Goal: Contribute content: Add original content to the website for others to see

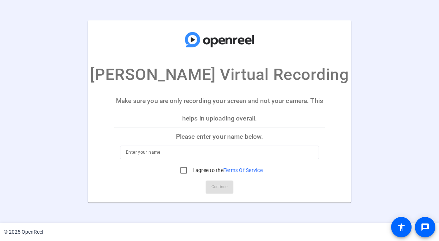
click at [244, 147] on div at bounding box center [219, 153] width 187 height 14
type input "[PERSON_NAME]"
click at [182, 171] on input "I agree to the Terms Of Service" at bounding box center [183, 170] width 15 height 15
checkbox input "true"
click at [213, 185] on span "Continue" at bounding box center [219, 187] width 16 height 11
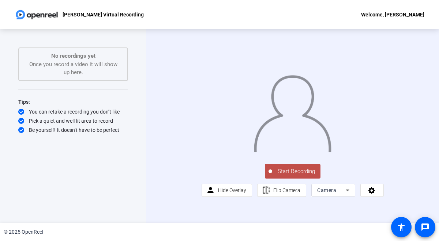
click at [347, 192] on icon at bounding box center [348, 191] width 4 height 2
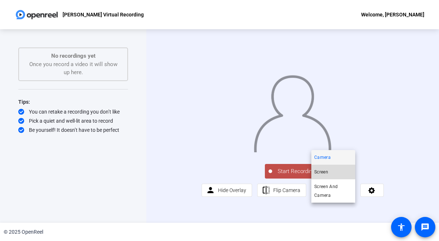
click at [339, 172] on mat-option "Screen" at bounding box center [333, 172] width 44 height 15
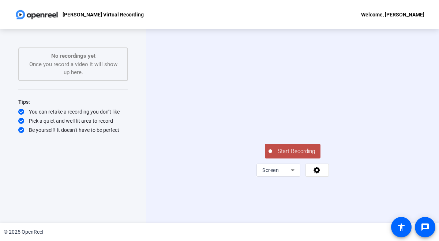
click at [280, 156] on span "Start Recording" at bounding box center [296, 151] width 48 height 8
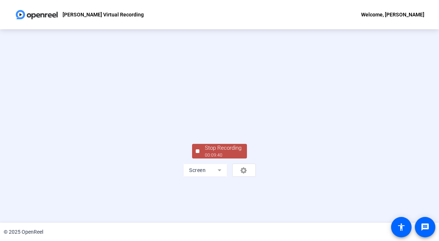
click at [216, 152] on div "Stop Recording" at bounding box center [223, 148] width 37 height 8
